Goal: Information Seeking & Learning: Learn about a topic

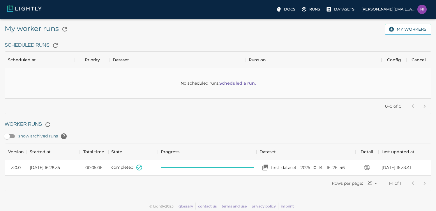
scroll to position [4, 0]
click at [315, 168] on p "first_dataset__2025_10_14__16_26_46" at bounding box center [308, 167] width 74 height 6
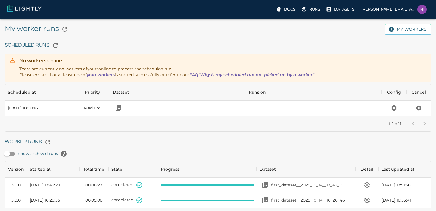
scroll to position [42, 422]
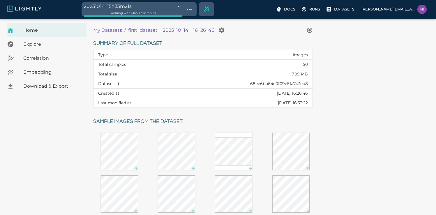
click at [51, 48] on div "Explore" at bounding box center [47, 44] width 80 height 14
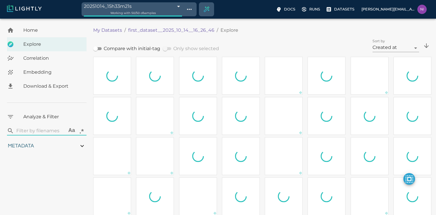
type input "11.3403825691305"
type input "3.87383103370667"
type input "89.5018310337067"
type input "1.776"
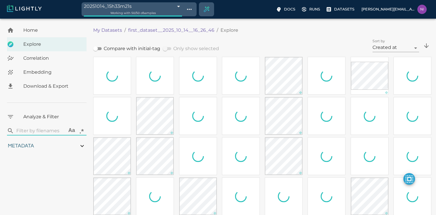
type input "11.3403825691305"
type input "3.87383103370667"
type input "89.5018310337067"
type input "1.776"
type input "11.3403825691305"
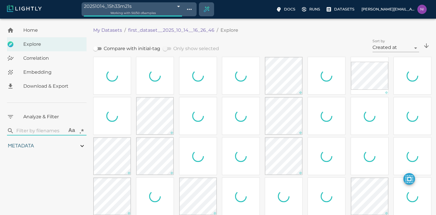
type input "3.87383103370667"
type input "89.5018310337067"
type input "1.776"
type input "11.3403825691305"
type input "3.87383103370667"
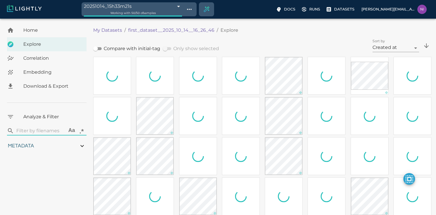
type input "89.5018310337067"
type input "1.776"
type input "11.3403825691305"
type input "3.87383103370667"
type input "89.5018310337067"
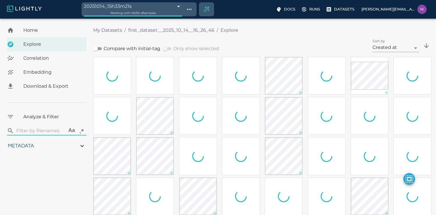
type input "1.776"
type input "11.3403825691305"
type input "3.87383103370667"
type input "89.5018310337067"
type input "1.776"
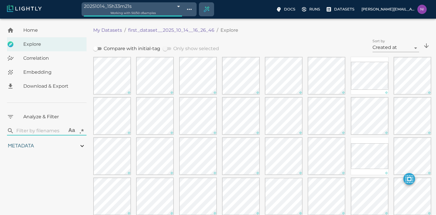
click at [33, 55] on span "Correlation" at bounding box center [52, 58] width 59 height 7
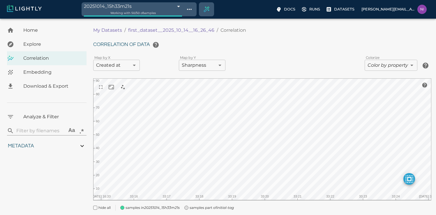
click at [42, 65] on div "Embedding" at bounding box center [47, 72] width 80 height 14
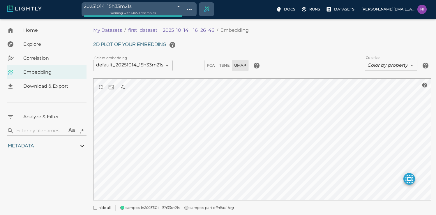
click at [399, 60] on body "20251014_15h33m21s 68ee6d41df0b544935dbb034 Working with 50 / 50 of samples Doc…" at bounding box center [218, 125] width 436 height 213
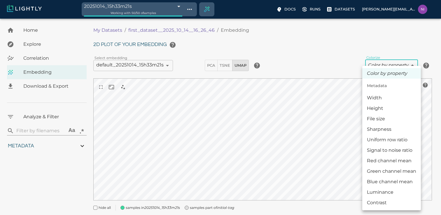
click at [37, 52] on div at bounding box center [220, 107] width 441 height 215
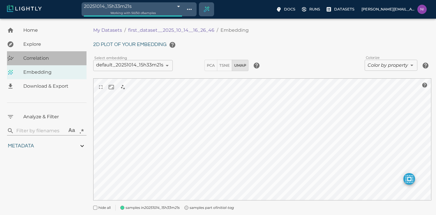
click at [42, 59] on span "Correlation" at bounding box center [52, 58] width 59 height 7
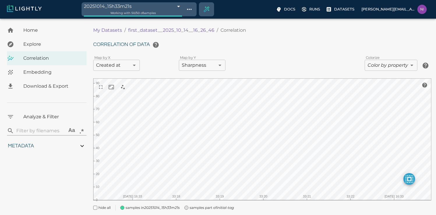
click at [38, 87] on span "Download & Export" at bounding box center [52, 86] width 59 height 7
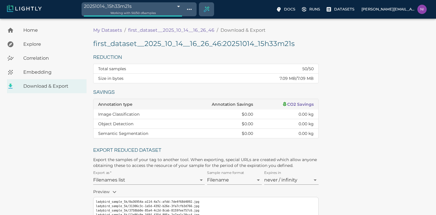
click at [27, 67] on div "Embedding" at bounding box center [47, 72] width 80 height 14
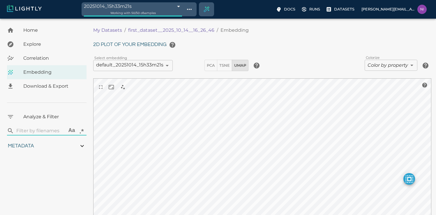
type input "11.3403825691305"
type input "3.87383103370667"
type input "89.5018310337067"
type input "1.776"
type input "11.3403825691305"
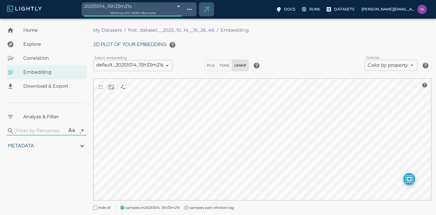
type input "3.87383103370667"
type input "89.5018310337067"
type input "1.776"
type input "11.3403825691305"
type input "3.87383103370667"
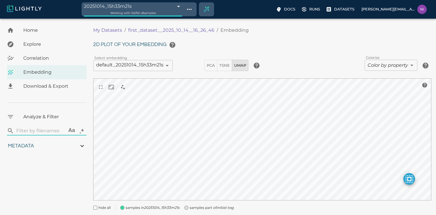
type input "89.5018310337067"
type input "1.776"
click at [315, 9] on p "Runs" at bounding box center [314, 9] width 11 height 6
click at [223, 68] on span "TSNE" at bounding box center [224, 65] width 10 height 7
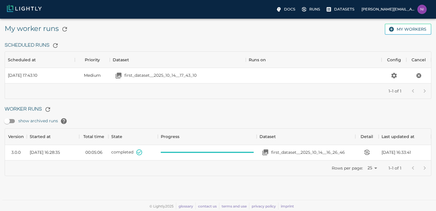
scroll to position [27, 422]
click at [55, 44] on icon "button" at bounding box center [55, 45] width 7 height 7
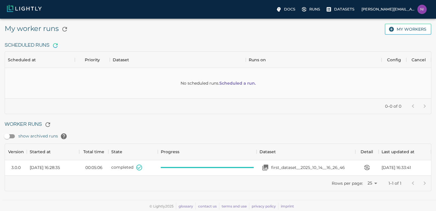
scroll to position [42, 422]
click at [49, 124] on icon "button" at bounding box center [47, 124] width 7 height 7
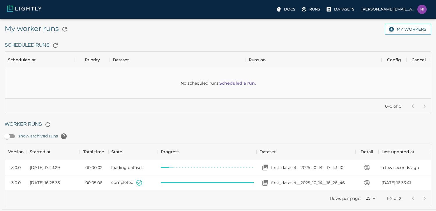
scroll to position [9, 0]
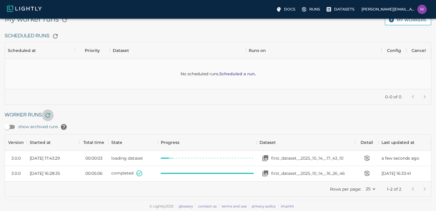
click at [47, 115] on icon "button" at bounding box center [47, 115] width 7 height 7
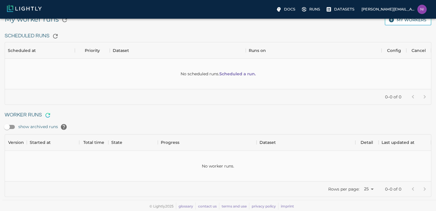
click at [47, 115] on icon "button" at bounding box center [47, 115] width 7 height 7
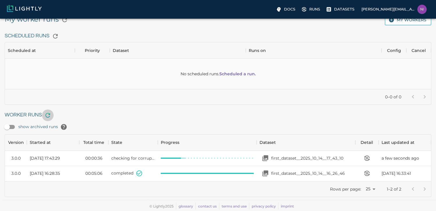
click at [47, 115] on icon "button" at bounding box center [47, 115] width 7 height 7
click at [46, 115] on icon "button" at bounding box center [47, 115] width 7 height 7
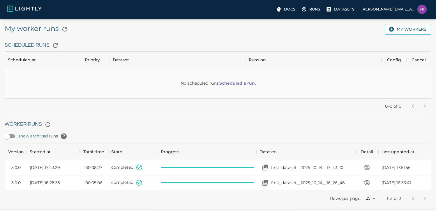
scroll to position [57, 422]
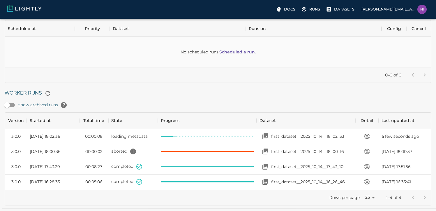
scroll to position [40, 0]
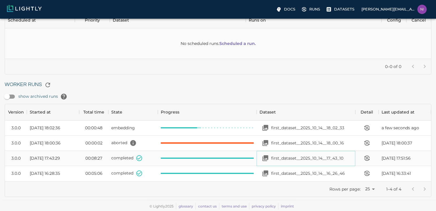
click at [322, 157] on p "first_dataset__2025_10_14__17_43_10" at bounding box center [307, 158] width 72 height 6
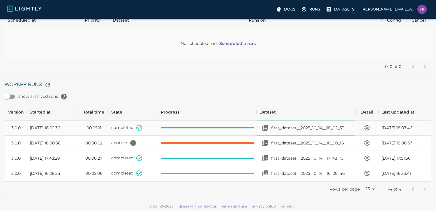
click at [324, 130] on p "first_dataset__2025_10_14__18_02_33" at bounding box center [307, 128] width 73 height 6
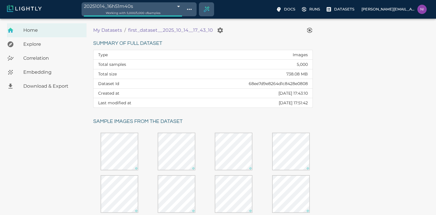
click at [40, 61] on span "Correlation" at bounding box center [52, 58] width 59 height 7
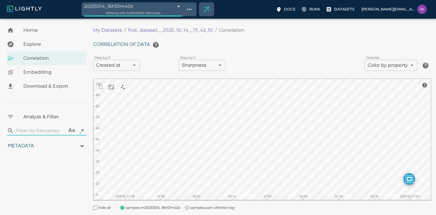
type input "0.0387533458883376"
type input "268.973753345888"
type input "100.193"
type input "0.270652173913043"
type input "4.25965217391304"
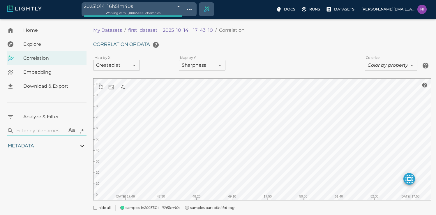
type input "0.0387533458883376"
type input "268.973753345888"
type input "100.193"
type input "0.270652173913043"
type input "4.25965217391304"
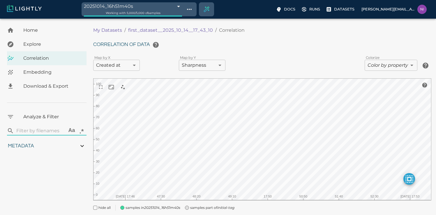
type input "0.0387533458883376"
type input "268.973753345888"
type input "100.193"
type input "0.270652173913043"
type input "4.25965217391304"
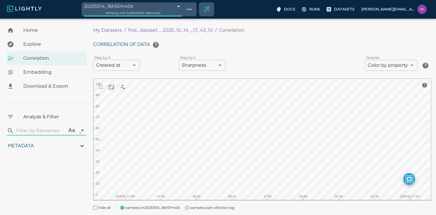
type input "0.0387533458883376"
type input "268.973753345888"
type input "100.193"
type input "0.270652173913043"
type input "4.25965217391304"
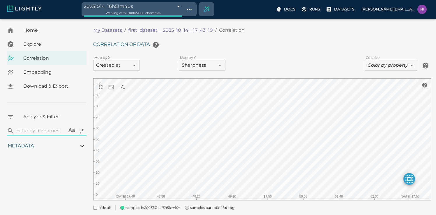
click at [37, 69] on span "Embedding" at bounding box center [52, 72] width 59 height 7
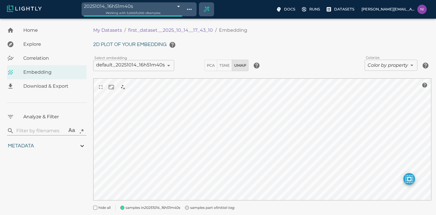
click at [152, 75] on div "2D plot of your embedding Select embedding default_20251014_16h51m40s 68ee7f9db…" at bounding box center [262, 125] width 338 height 172
click at [223, 65] on span "TSNE" at bounding box center [224, 65] width 10 height 7
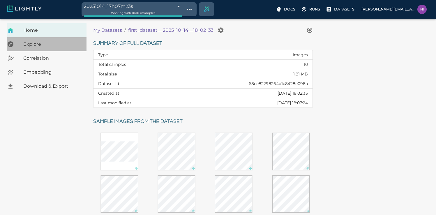
click at [36, 43] on span "Explore" at bounding box center [52, 44] width 59 height 7
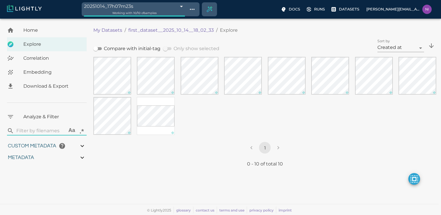
click at [47, 159] on div "Metadata" at bounding box center [47, 158] width 80 height 12
type input "0.904486848014125"
type input "11.3404868480141"
type input "3.87383103370667"
type input "61.9268310337067"
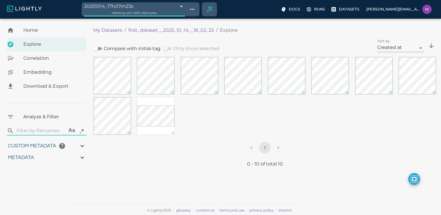
type input "0.56304347826087"
type input "1.77604347826087"
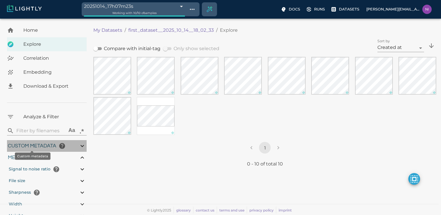
click at [46, 144] on span "Custom metadata" at bounding box center [32, 145] width 48 height 5
type input "0.904486848014125"
type input "11.3404868480141"
type input "3.87383103370667"
type input "61.9268310337067"
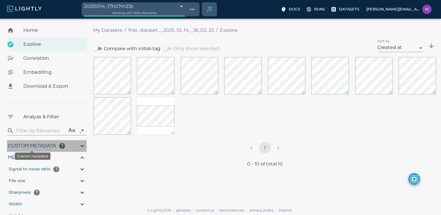
type input "0.56304347826087"
type input "1.77604347826087"
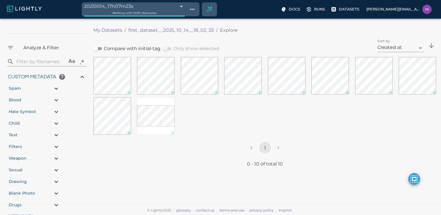
scroll to position [90, 0]
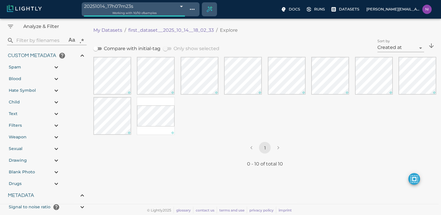
click at [38, 67] on div "Spam" at bounding box center [34, 67] width 53 height 12
type input "0.904486848014125"
type input "11.3404868480141"
type input "3.87383103370667"
type input "61.9268310337067"
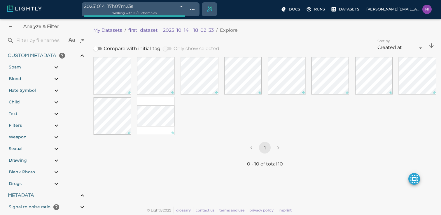
type input "0.56304347826087"
type input "1.77604347826087"
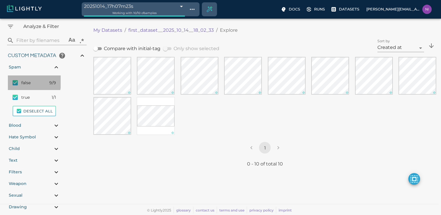
click at [12, 80] on input "checkbox" at bounding box center [15, 83] width 12 height 12
checkbox input "true"
checkbox input "false"
type input "0.904486848014125"
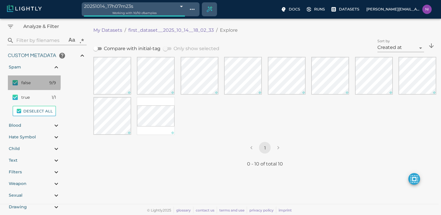
type input "11.3404868480141"
type input "3.87383103370667"
type input "61.9268310337067"
type input "0.56304347826087"
type input "1.77604347826087"
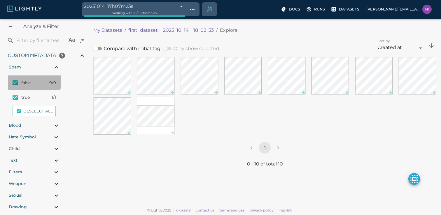
type input "0.904486848014125"
type input "11.3404868480141"
type input "3.87383103370667"
type input "61.9268310337067"
type input "0.56304347826087"
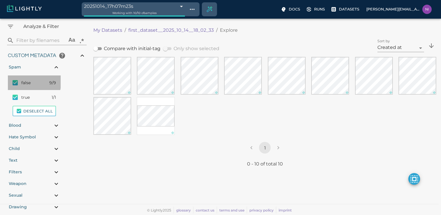
type input "1.77604347826087"
type input "0.904486848014125"
type input "11.3404868480141"
type input "3.87383103370667"
type input "61.9268310337067"
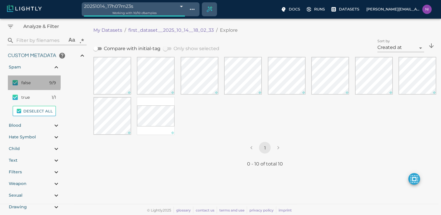
type input "0.56304347826087"
type input "1.77604347826087"
type input "0.904486848014125"
type input "11.3404868480141"
type input "3.87383103370667"
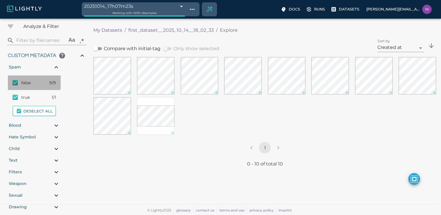
type input "61.9268310337067"
type input "0.56304347826087"
type input "1.77604347826087"
click at [12, 80] on input "checkbox" at bounding box center [15, 83] width 12 height 12
checkbox input "false"
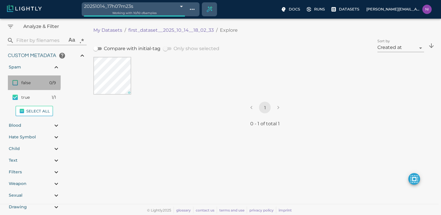
checkbox input "true"
type input "0.904486848014125"
type input "11.3404868480141"
type input "3.87383103370667"
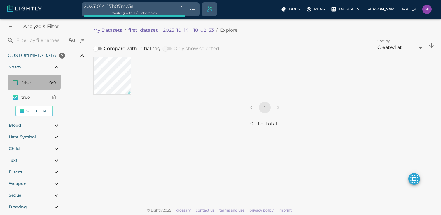
type input "61.9268310337067"
type input "0.56304347826087"
type input "1.77604347826087"
type input "0.904486848014125"
type input "11.3404868480141"
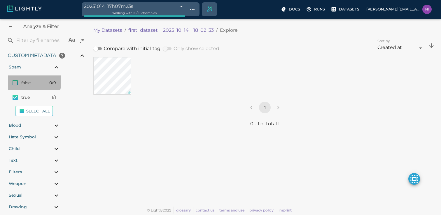
type input "3.87383103370667"
type input "61.9268310337067"
type input "0.56304347826087"
type input "1.77604347826087"
type input "0.904486848014125"
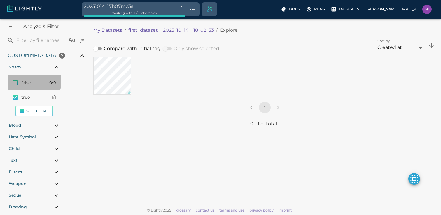
type input "11.3404868480141"
type input "3.87383103370667"
type input "61.9268310337067"
type input "0.56304347826087"
type input "1.77604347826087"
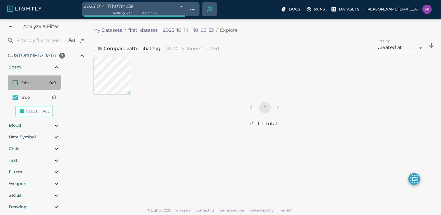
type input "0.904486848014125"
type input "11.3404868480141"
type input "3.87383103370667"
type input "61.9268310337067"
type input "0.56304347826087"
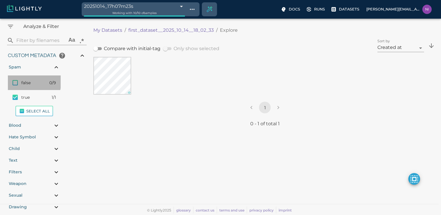
type input "1.77604347826087"
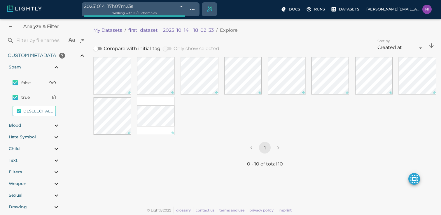
click at [12, 80] on input "checkbox" at bounding box center [15, 83] width 12 height 12
checkbox input "true"
checkbox input "false"
type input "0.904486848014125"
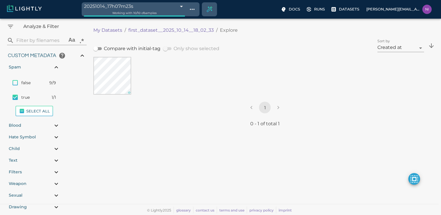
type input "11.3404868480141"
type input "3.87383103370667"
type input "61.9268310337067"
type input "0.56304347826087"
type input "1.77604347826087"
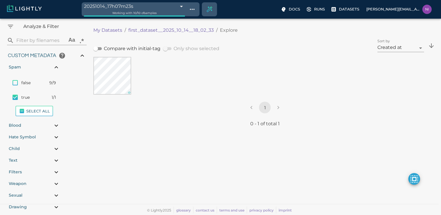
type input "0.904486848014125"
type input "11.3404868480141"
type input "3.87383103370667"
type input "61.9268310337067"
type input "0.56304347826087"
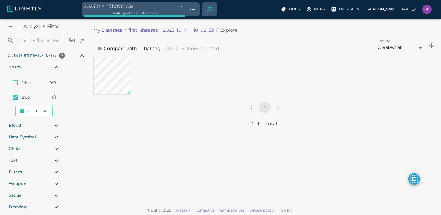
type input "1.77604347826087"
type input "0.904486848014125"
type input "11.3404868480141"
type input "3.87383103370667"
type input "61.9268310337067"
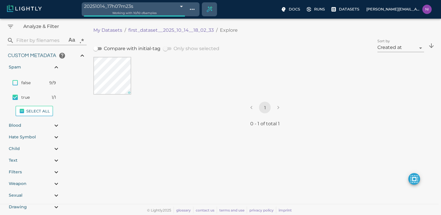
type input "0.56304347826087"
type input "1.77604347826087"
type input "0.904486848014125"
type input "11.3404868480141"
type input "3.87383103370667"
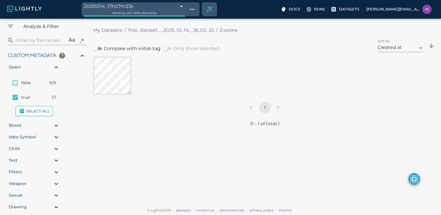
type input "61.9268310337067"
type input "0.56304347826087"
type input "1.77604347826087"
click at [12, 80] on input "checkbox" at bounding box center [15, 83] width 12 height 12
checkbox input "false"
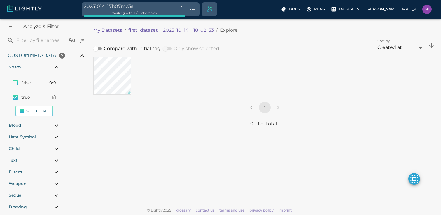
checkbox input "true"
type input "0.904486848014125"
type input "11.3404868480141"
type input "3.87383103370667"
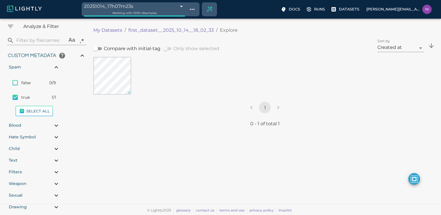
type input "61.9268310337067"
type input "0.56304347826087"
type input "1.77604347826087"
type input "0.904486848014125"
type input "11.3404868480141"
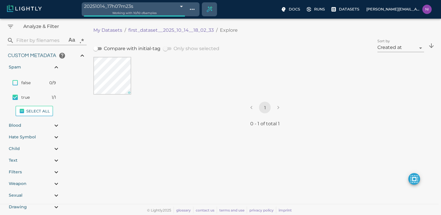
type input "3.87383103370667"
type input "61.9268310337067"
type input "0.56304347826087"
type input "1.77604347826087"
type input "0.904486848014125"
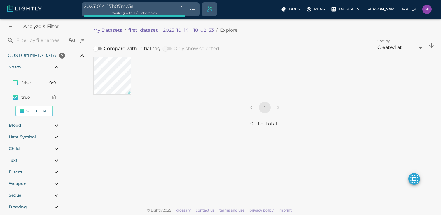
type input "11.3404868480141"
type input "3.87383103370667"
type input "61.9268310337067"
type input "0.56304347826087"
type input "1.77604347826087"
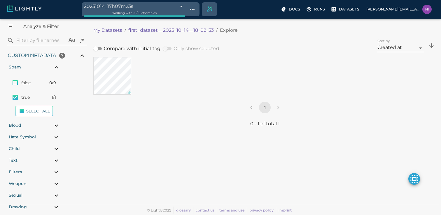
type input "0.904486848014125"
type input "11.3404868480141"
type input "3.87383103370667"
type input "61.9268310337067"
type input "0.56304347826087"
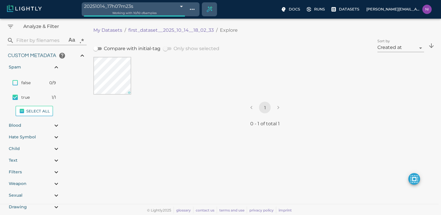
type input "1.77604347826087"
click at [12, 81] on input "checkbox" at bounding box center [15, 83] width 12 height 12
checkbox input "true"
checkbox input "false"
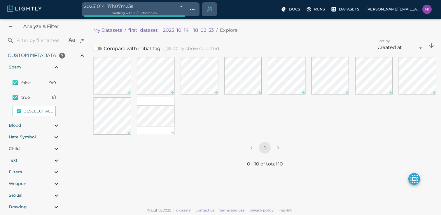
type input "0.904486848014125"
type input "11.3404868480141"
type input "3.87383103370667"
type input "61.9268310337067"
type input "0.56304347826087"
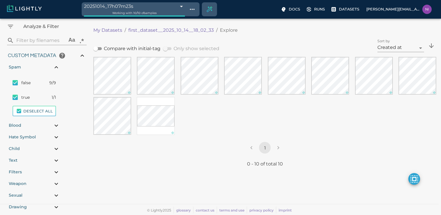
type input "1.77604347826087"
type input "0.904486848014125"
type input "11.3404868480141"
type input "3.87383103370667"
type input "61.9268310337067"
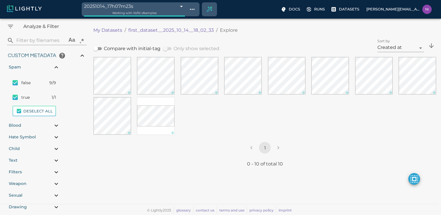
type input "0.56304347826087"
type input "1.77604347826087"
type input "0.904486848014125"
type input "11.3404868480141"
type input "3.87383103370667"
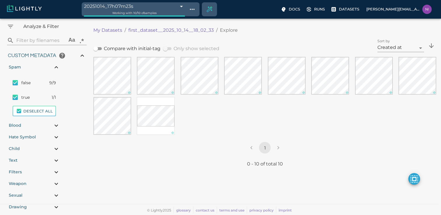
type input "61.9268310337067"
type input "0.56304347826087"
type input "1.77604347826087"
type input "0.904486848014125"
type input "11.3404868480141"
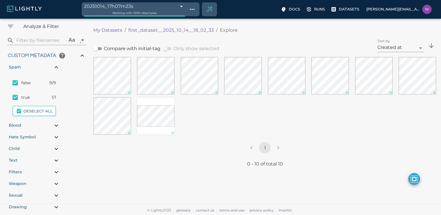
type input "3.87383103370667"
type input "61.9268310337067"
type input "0.56304347826087"
type input "1.77604347826087"
click at [12, 81] on input "checkbox" at bounding box center [15, 83] width 12 height 12
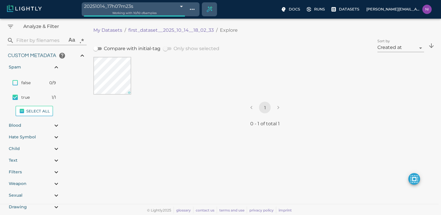
checkbox input "false"
checkbox input "true"
type input "0.904486848014125"
type input "11.3404868480141"
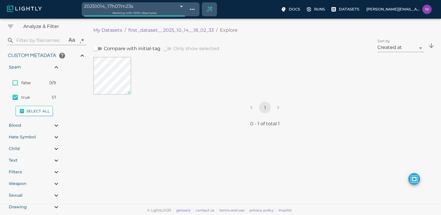
type input "3.87383103370667"
type input "61.9268310337067"
type input "0.56304347826087"
type input "1.77604347826087"
type input "0.904486848014125"
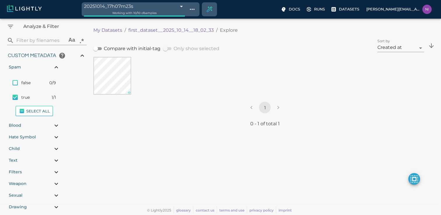
type input "11.3404868480141"
type input "3.87383103370667"
type input "61.9268310337067"
type input "0.56304347826087"
type input "1.77604347826087"
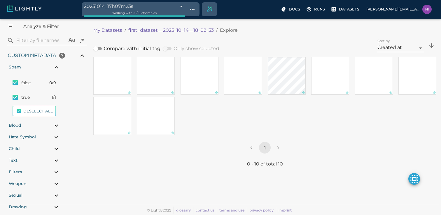
type input "0.904486848014125"
type input "11.3404868480141"
type input "3.87383103370667"
type input "61.9268310337067"
type input "0.56304347826087"
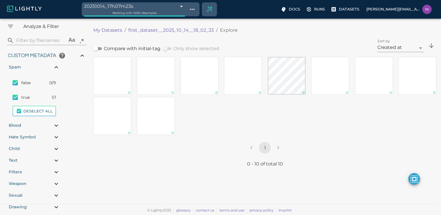
type input "1.77604347826087"
type input "0.904486848014125"
type input "11.3404868480141"
type input "3.87383103370667"
type input "61.9268310337067"
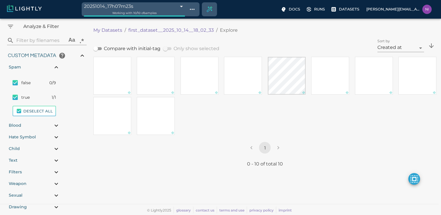
type input "0.56304347826087"
type input "1.77604347826087"
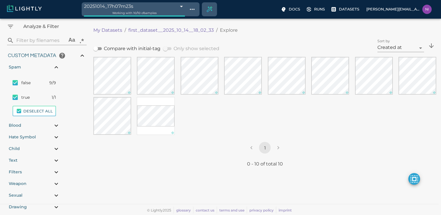
click at [20, 122] on span "Blood" at bounding box center [15, 126] width 13 height 12
type input "0.904486848014125"
type input "11.3404868480141"
type input "3.87383103370667"
type input "61.9268310337067"
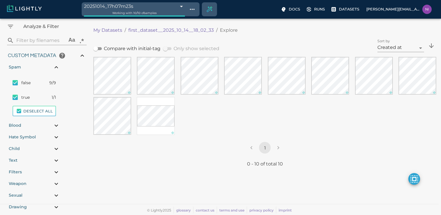
type input "0.56304347826087"
type input "1.77604347826087"
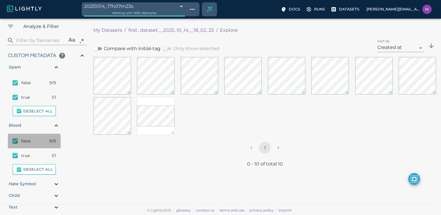
click at [15, 142] on input "checkbox" at bounding box center [15, 141] width 12 height 12
checkbox input "true"
checkbox input "false"
type input "0.904486848014125"
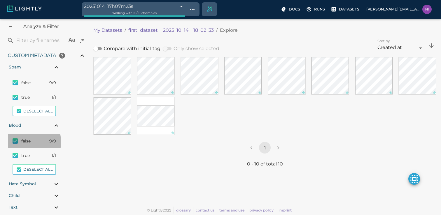
type input "11.3404868480141"
type input "3.87383103370667"
type input "61.9268310337067"
type input "0.56304347826087"
type input "1.77604347826087"
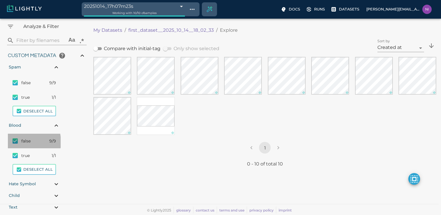
type input "0.904486848014125"
type input "11.3404868480141"
type input "3.87383103370667"
type input "61.9268310337067"
type input "0.56304347826087"
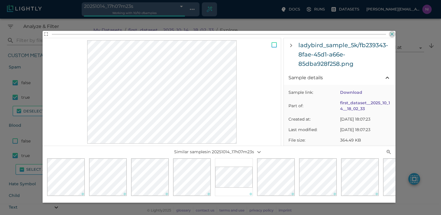
click at [393, 33] on icon "button" at bounding box center [391, 34] width 3 height 3
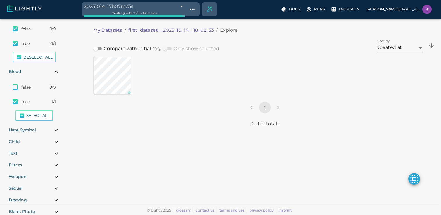
scroll to position [153, 0]
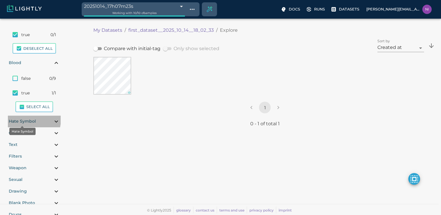
click at [23, 119] on span "Hate Symbol" at bounding box center [22, 121] width 27 height 5
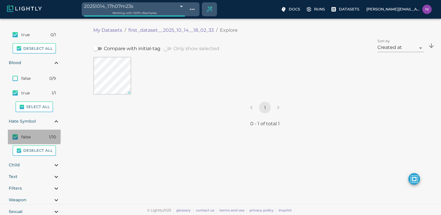
click at [33, 135] on span "false" at bounding box center [30, 137] width 19 height 6
click at [33, 135] on span "false" at bounding box center [30, 137] width 18 height 6
click at [31, 162] on div "Child" at bounding box center [34, 165] width 53 height 12
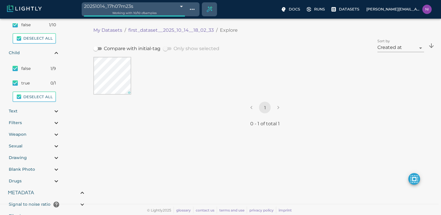
scroll to position [269, 0]
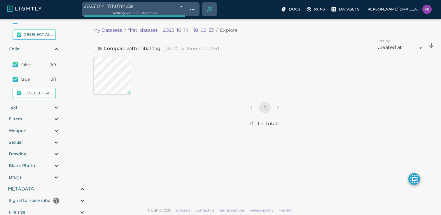
click at [32, 68] on div "false 1/9" at bounding box center [34, 64] width 53 height 15
click at [32, 68] on div "false 0/9" at bounding box center [34, 64] width 53 height 15
click at [34, 78] on span "true" at bounding box center [30, 79] width 19 height 6
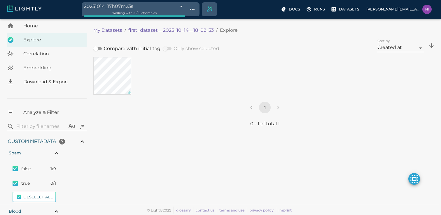
scroll to position [0, 0]
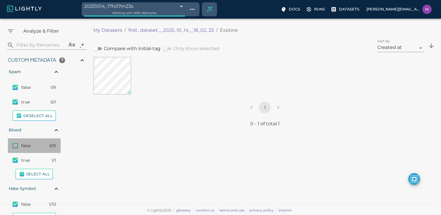
click at [31, 141] on div "false 0/9" at bounding box center [34, 145] width 53 height 15
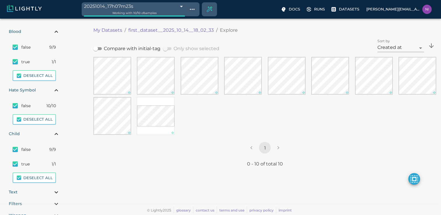
scroll to position [189, 0]
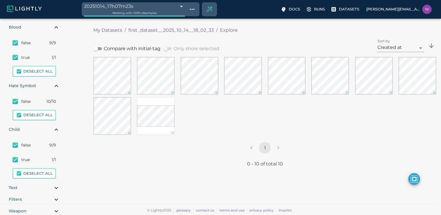
click at [30, 157] on span "true" at bounding box center [31, 160] width 20 height 6
click at [31, 158] on span "true" at bounding box center [30, 160] width 19 height 6
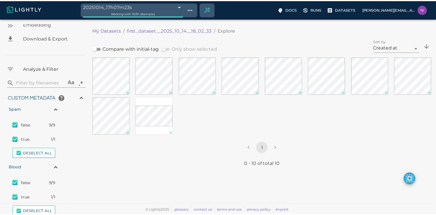
scroll to position [0, 0]
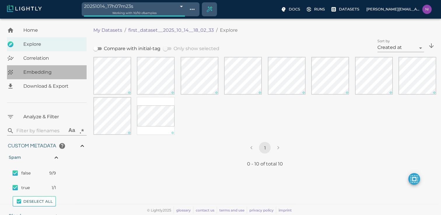
click at [46, 71] on span "Embedding" at bounding box center [52, 72] width 59 height 7
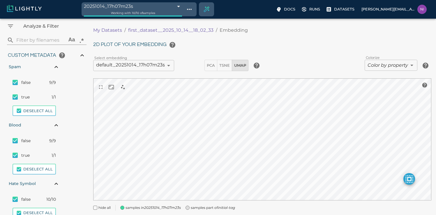
scroll to position [116, 0]
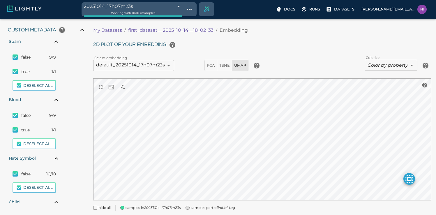
click at [33, 58] on span "false" at bounding box center [30, 57] width 19 height 6
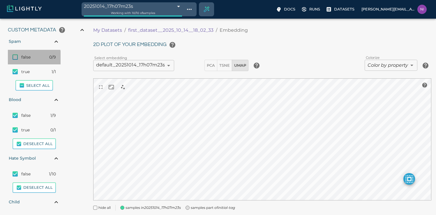
click at [33, 58] on span "false" at bounding box center [30, 57] width 19 height 6
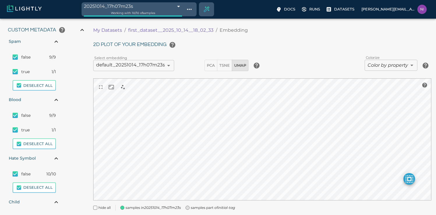
click at [15, 57] on input "checkbox" at bounding box center [15, 57] width 12 height 12
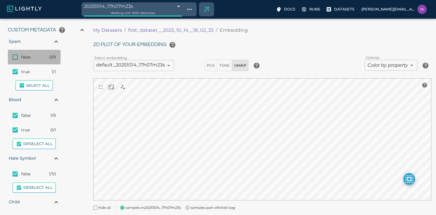
click at [15, 57] on input "checkbox" at bounding box center [15, 57] width 12 height 12
